Goal: Understand process/instructions: Learn how to perform a task or action

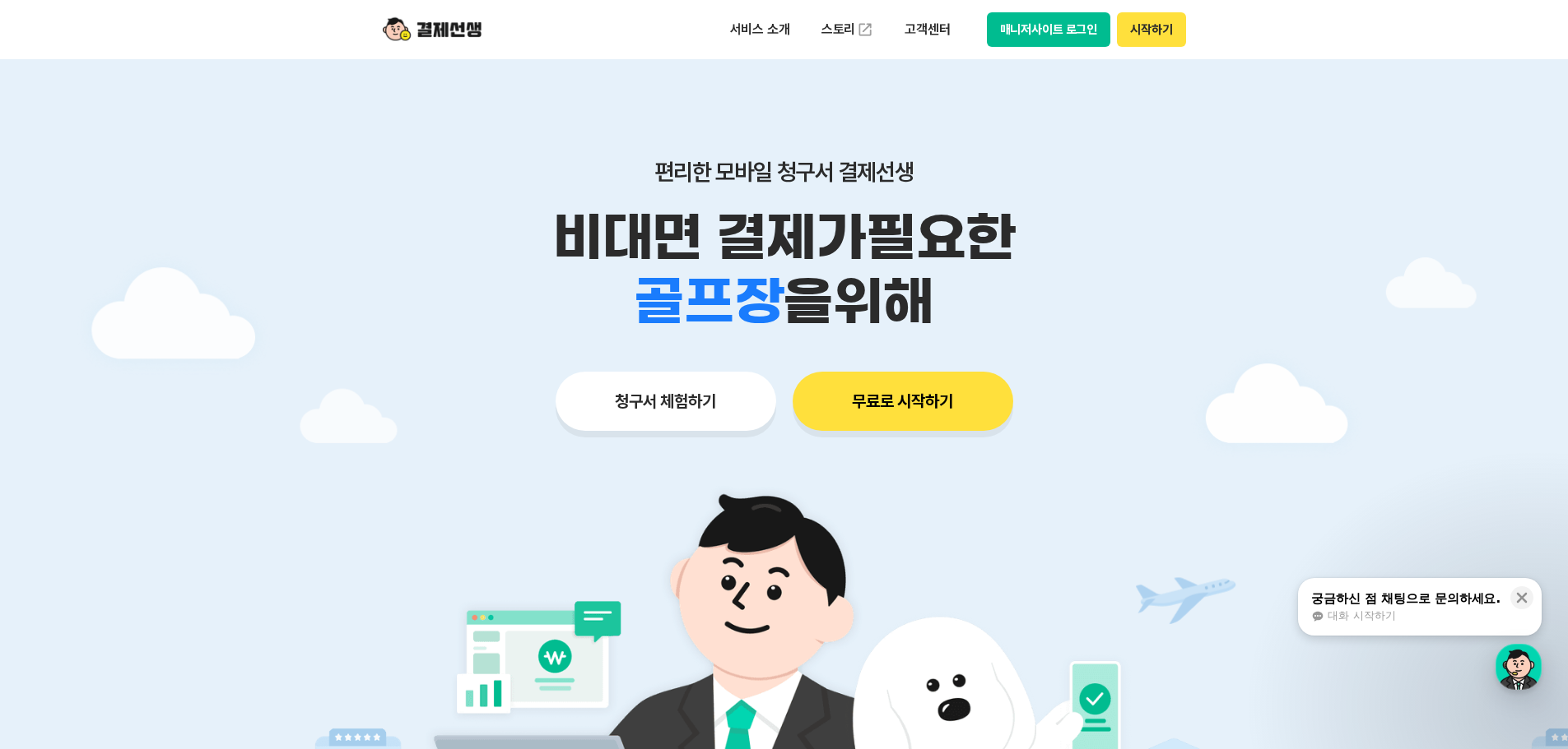
click at [1064, 35] on button "매니저사이트 로그인" at bounding box center [1049, 30] width 125 height 35
click at [702, 399] on button "청구서 체험하기" at bounding box center [665, 401] width 220 height 59
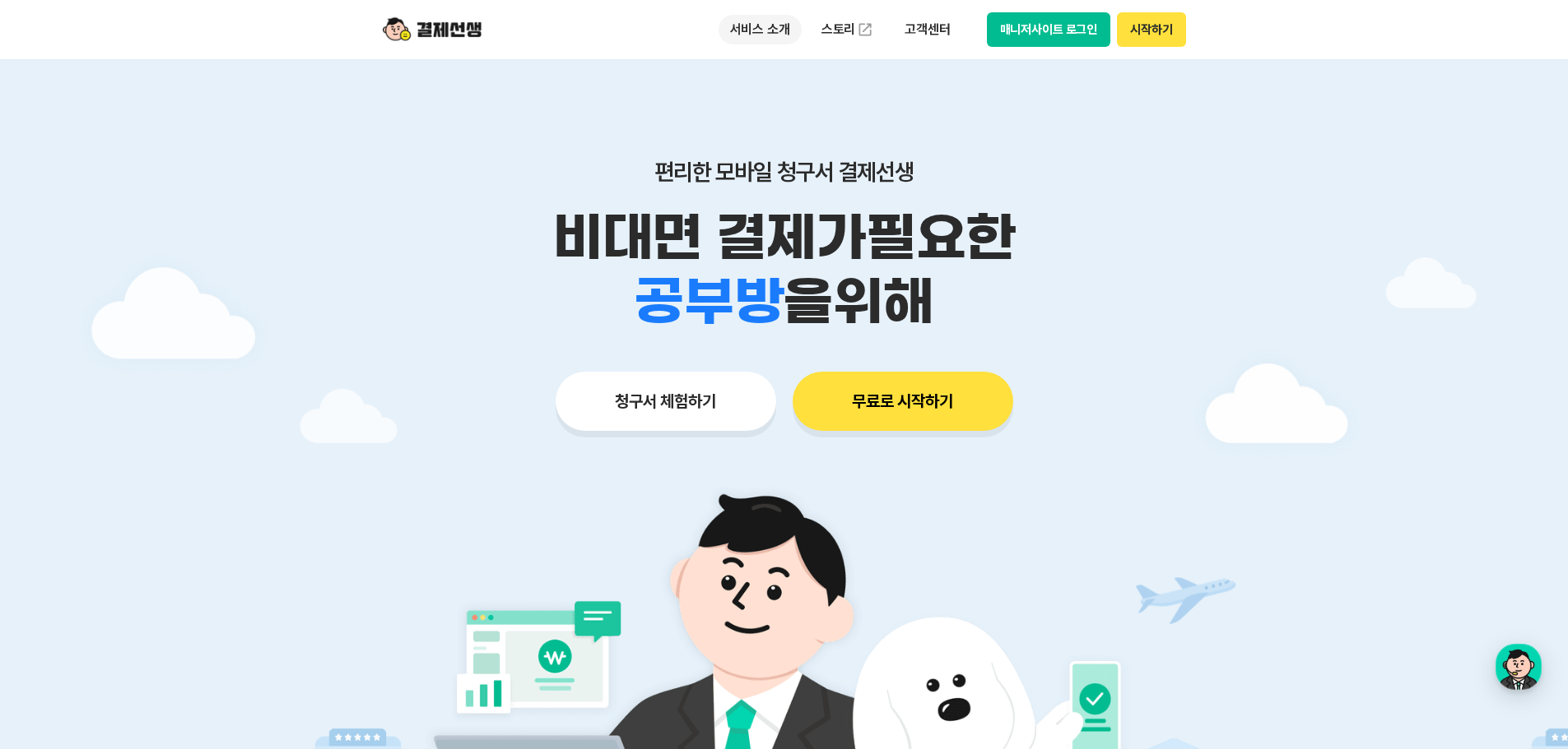
click at [770, 30] on p "서비스 소개" at bounding box center [760, 29] width 83 height 30
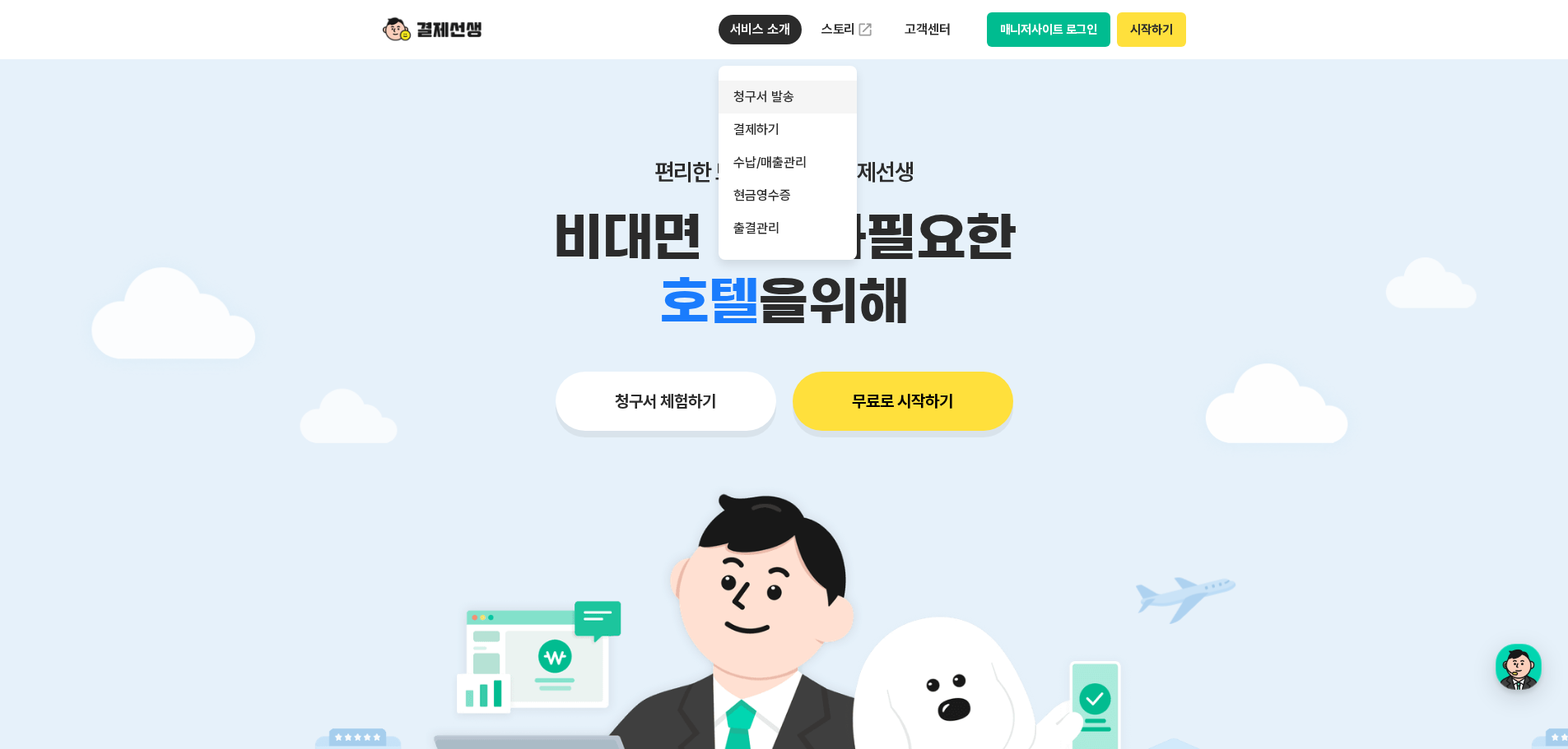
click at [773, 103] on link "청구서 발송" at bounding box center [787, 97] width 138 height 33
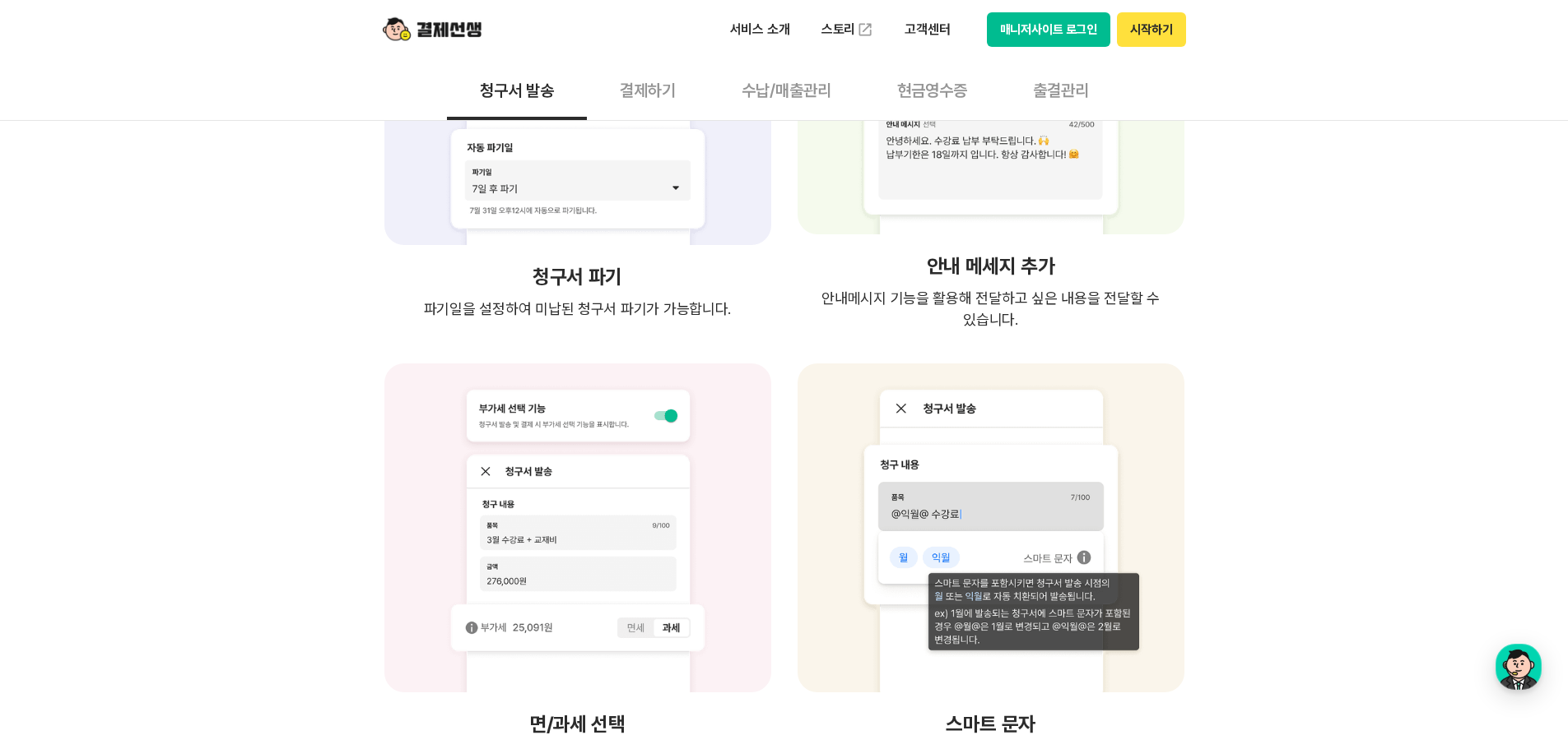
scroll to position [3043, 0]
